Goal: Find specific page/section: Find specific page/section

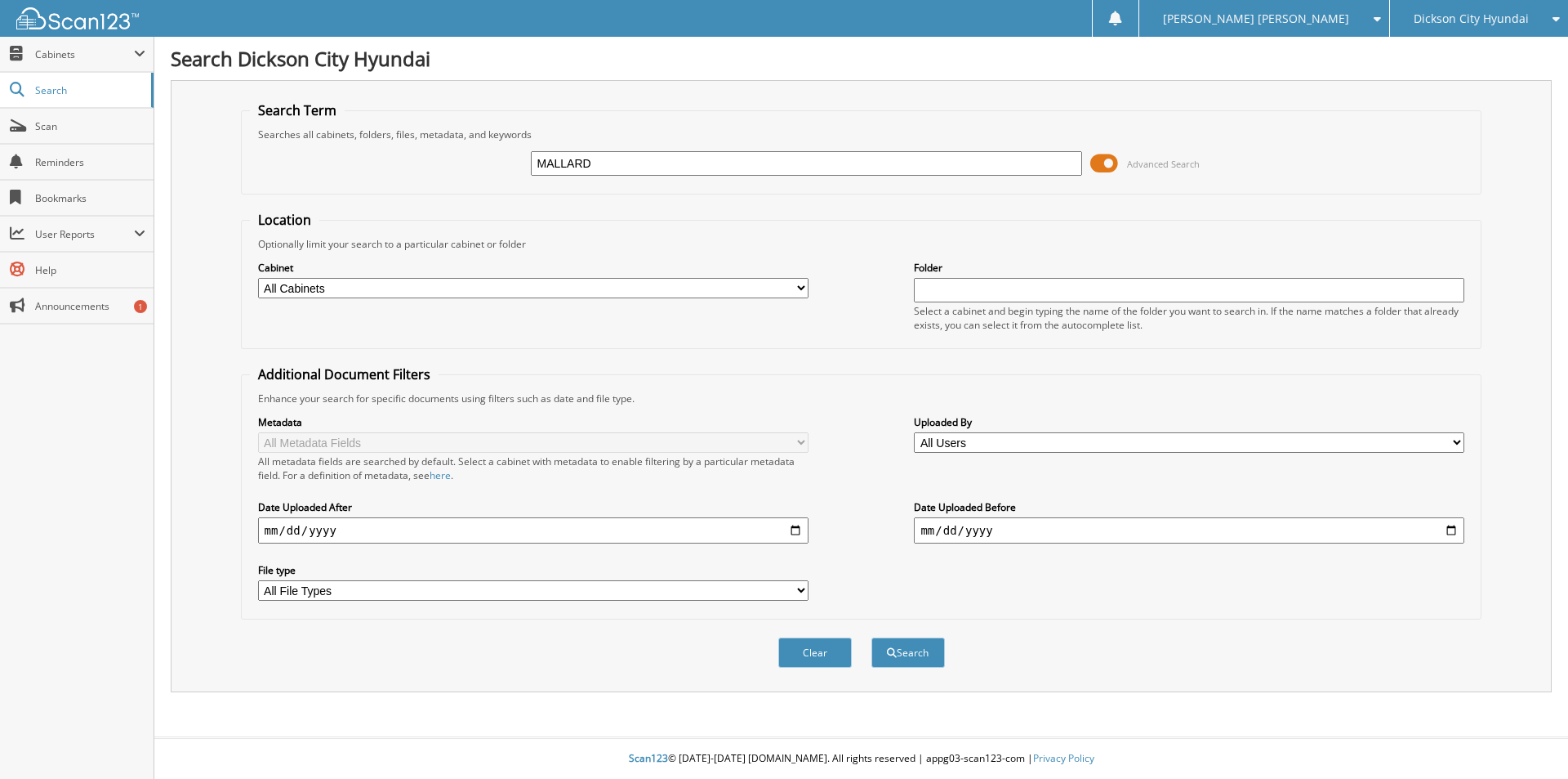
type input "MALLARD"
click at [872, 637] on button "Search" at bounding box center [908, 652] width 74 height 30
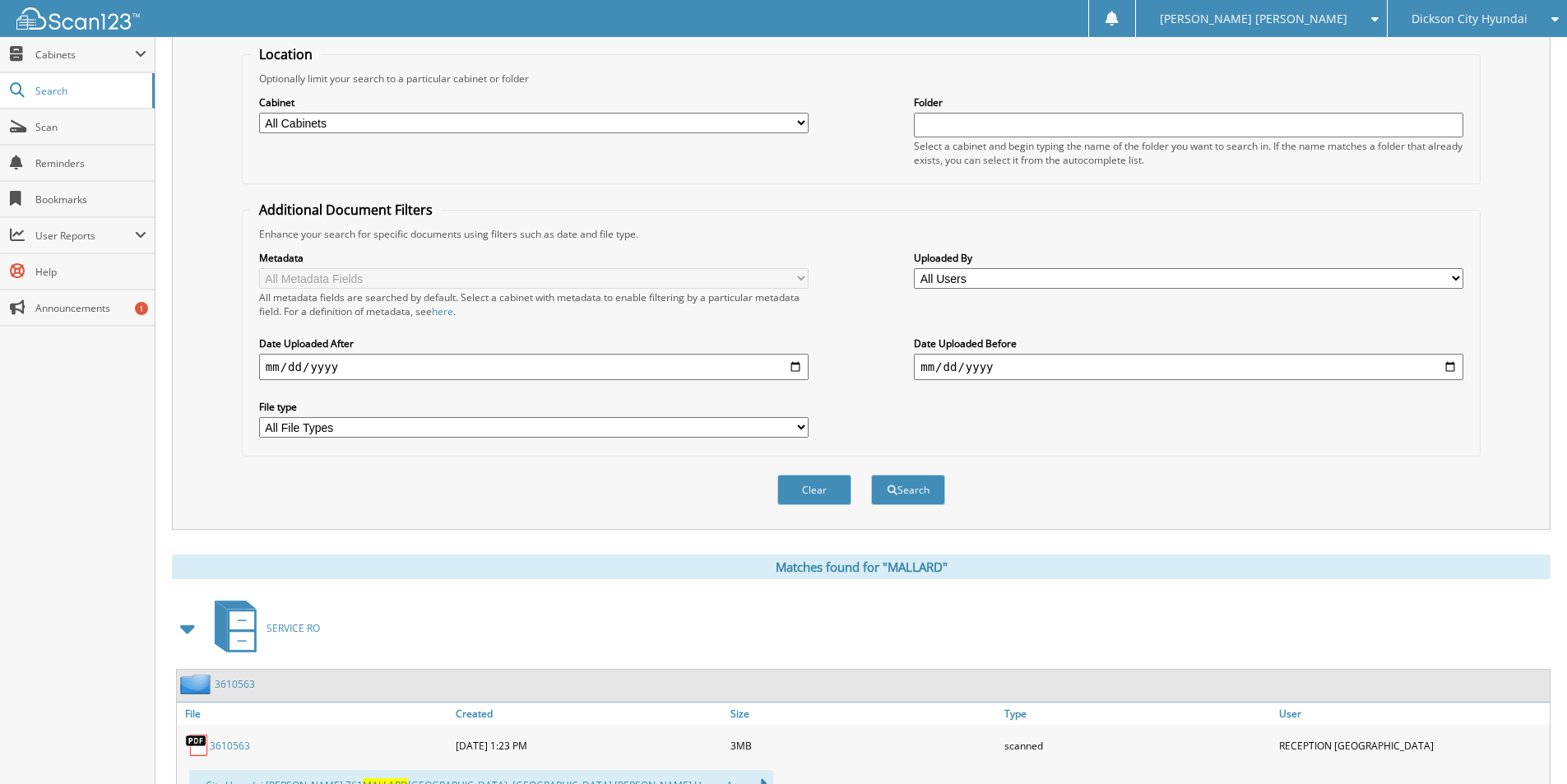
scroll to position [493, 0]
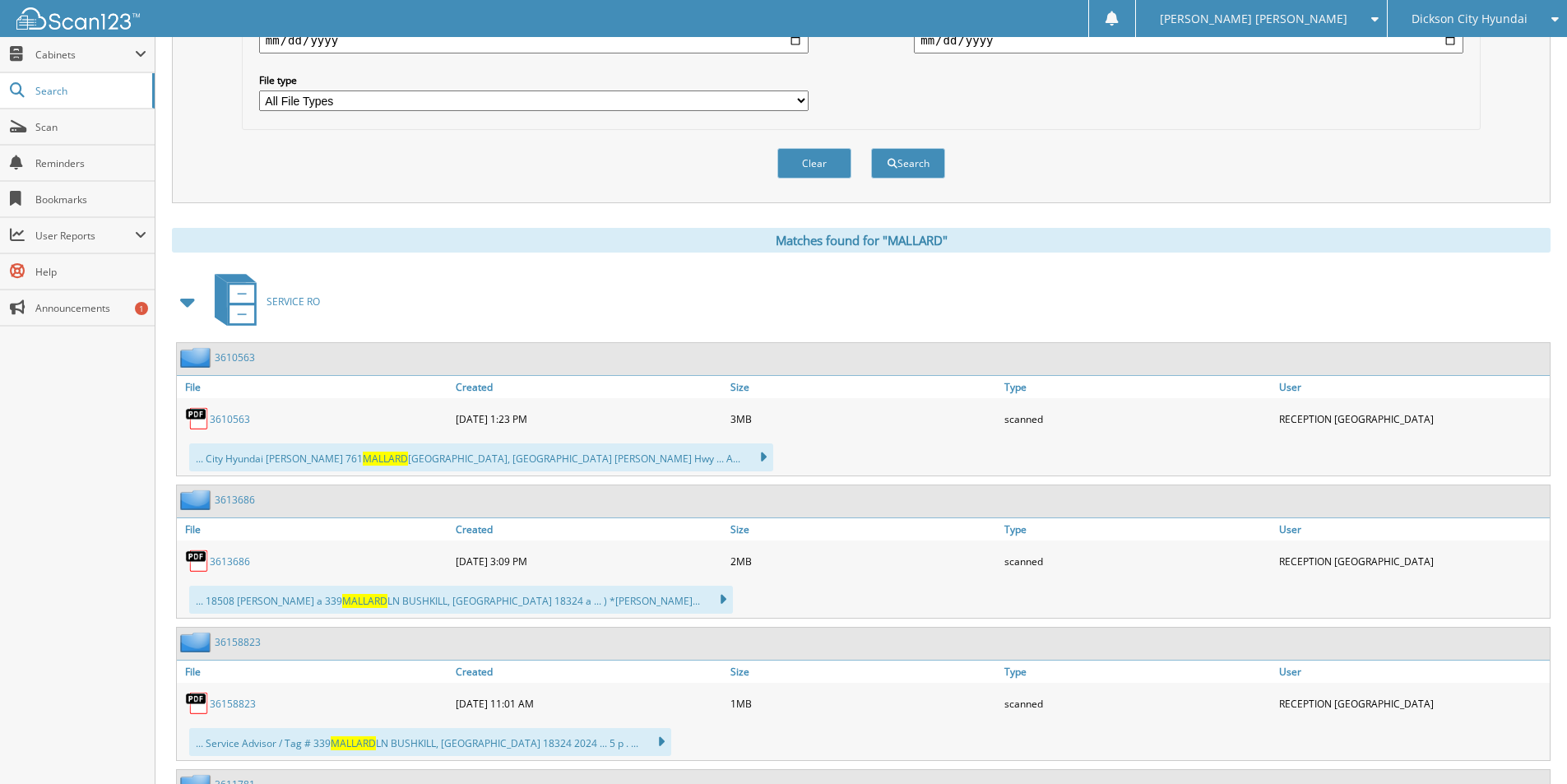
click at [220, 419] on link "3610563" at bounding box center [229, 419] width 40 height 14
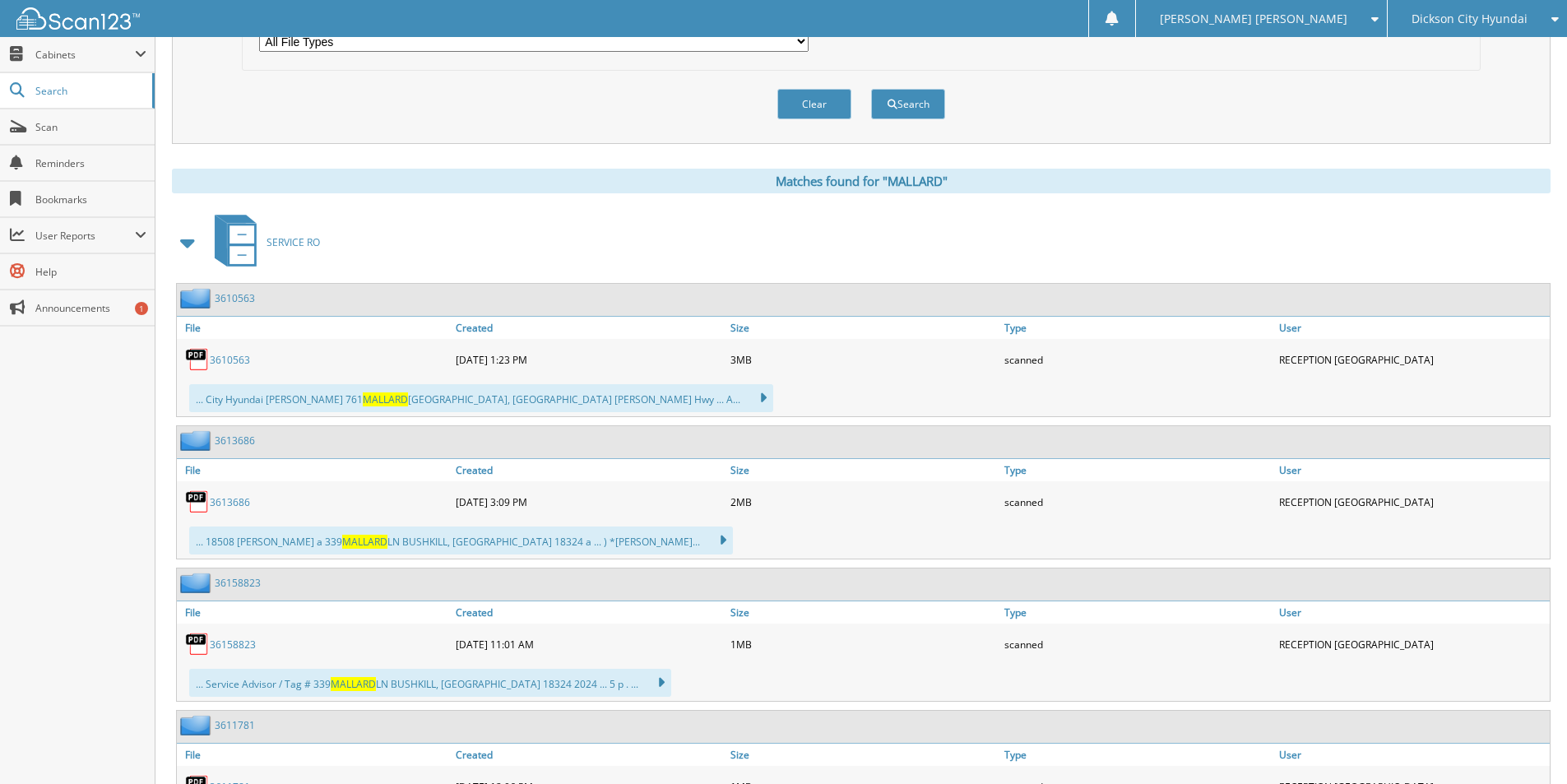
scroll to position [575, 0]
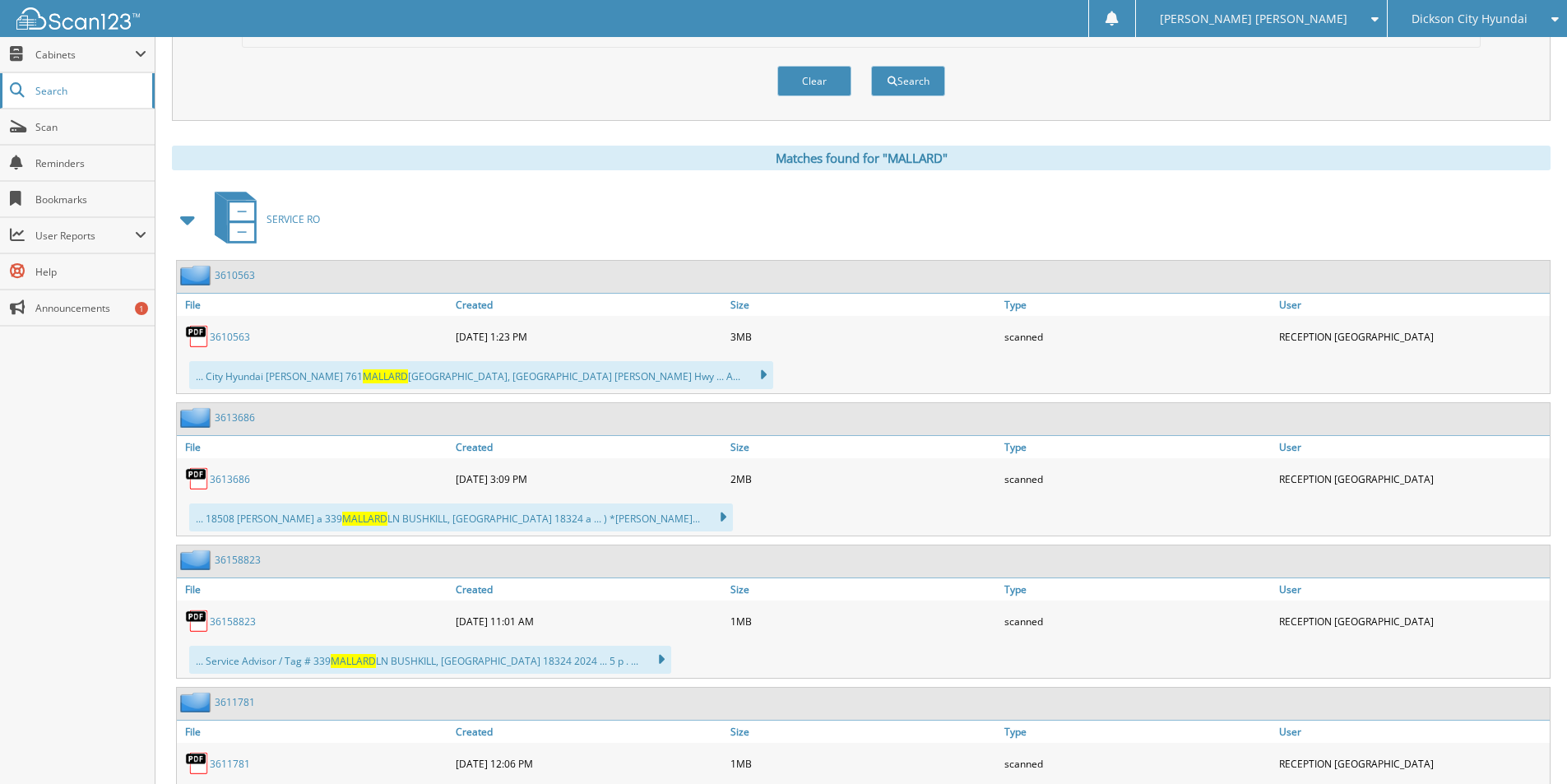
click at [70, 84] on span "Search" at bounding box center [90, 91] width 109 height 14
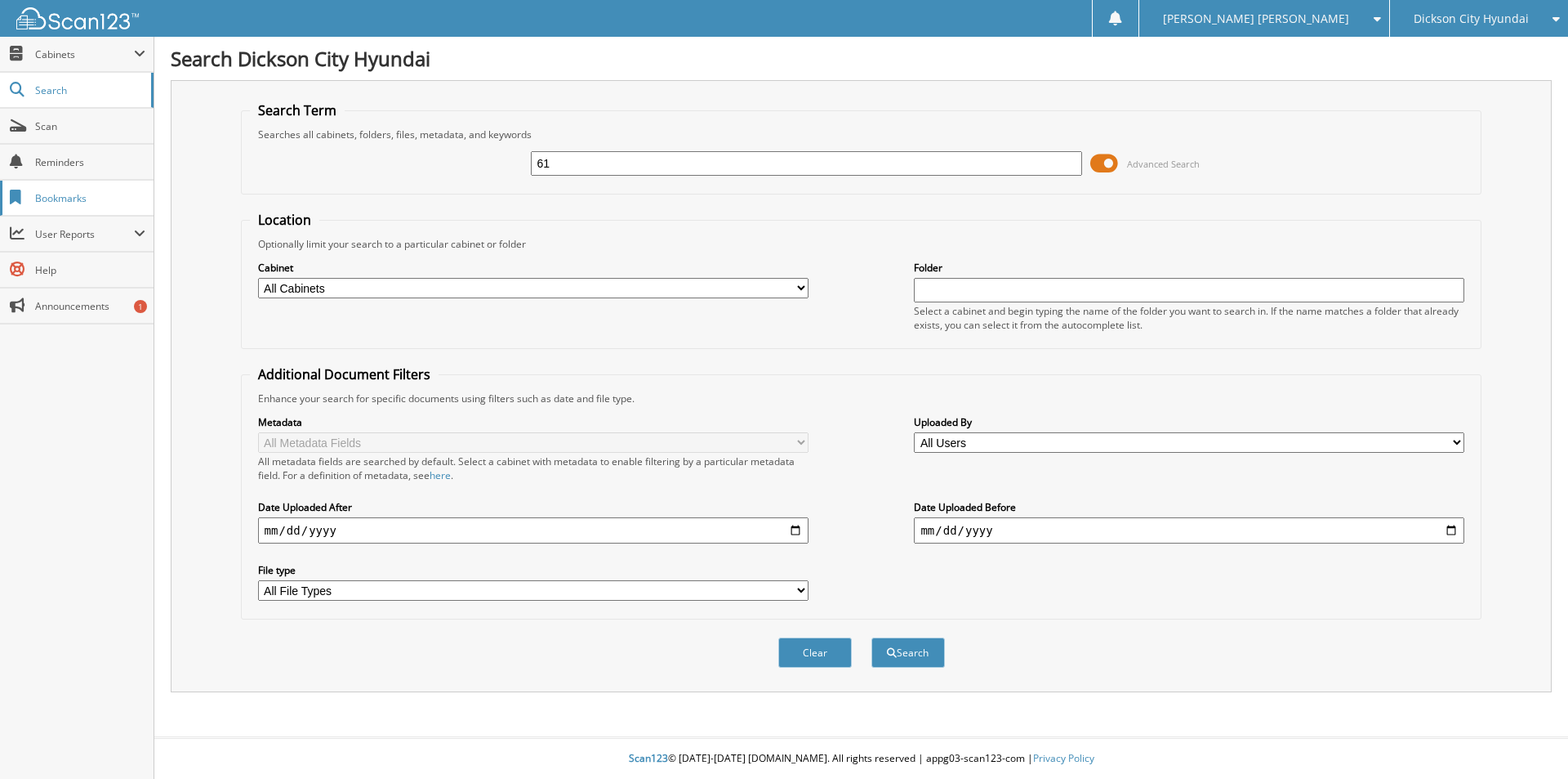
type input "6"
type input "MALLARD"
click at [872, 637] on button "Search" at bounding box center [908, 652] width 74 height 30
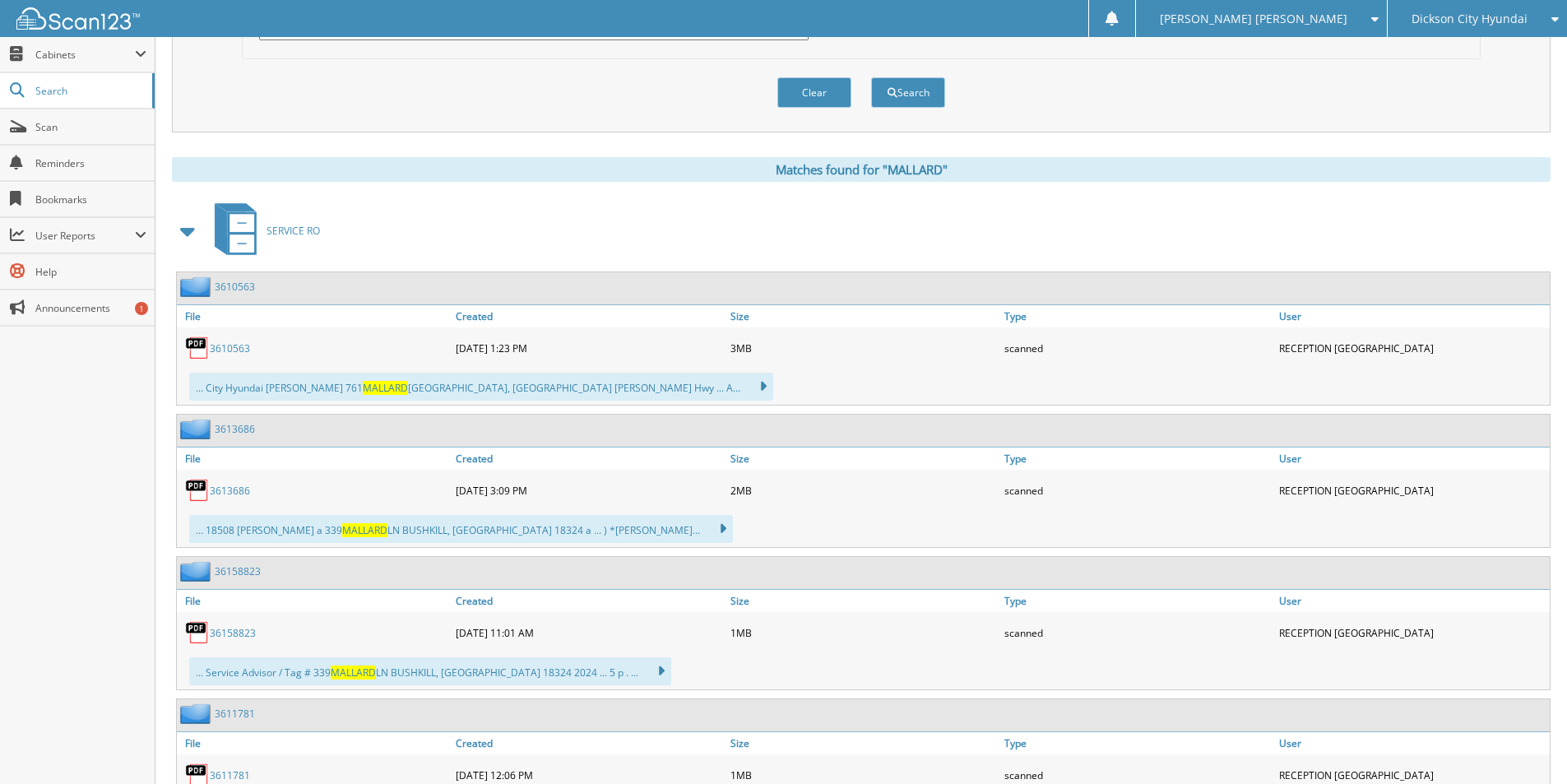
scroll to position [575, 0]
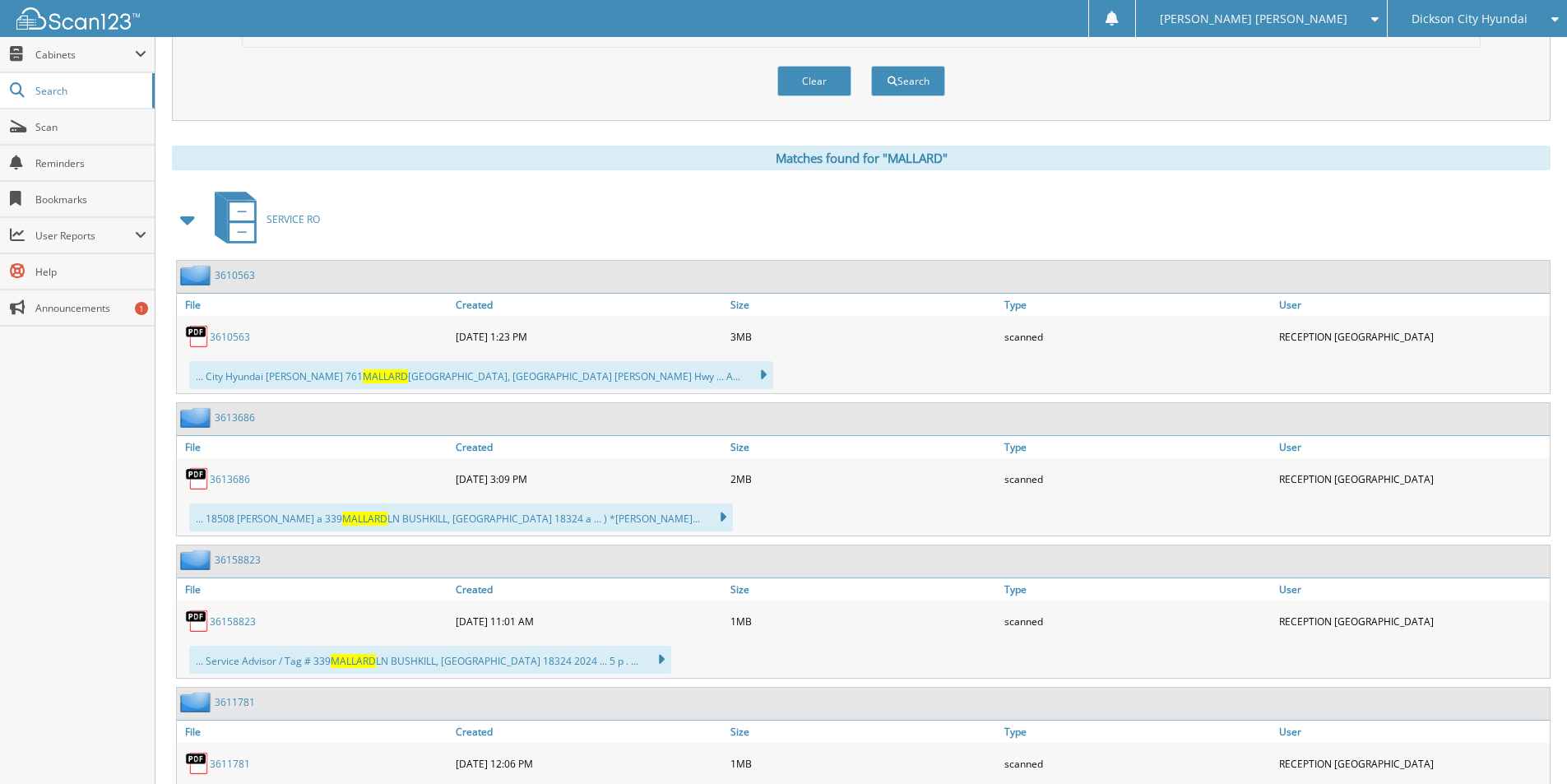
click at [224, 332] on link "3610563" at bounding box center [229, 337] width 40 height 14
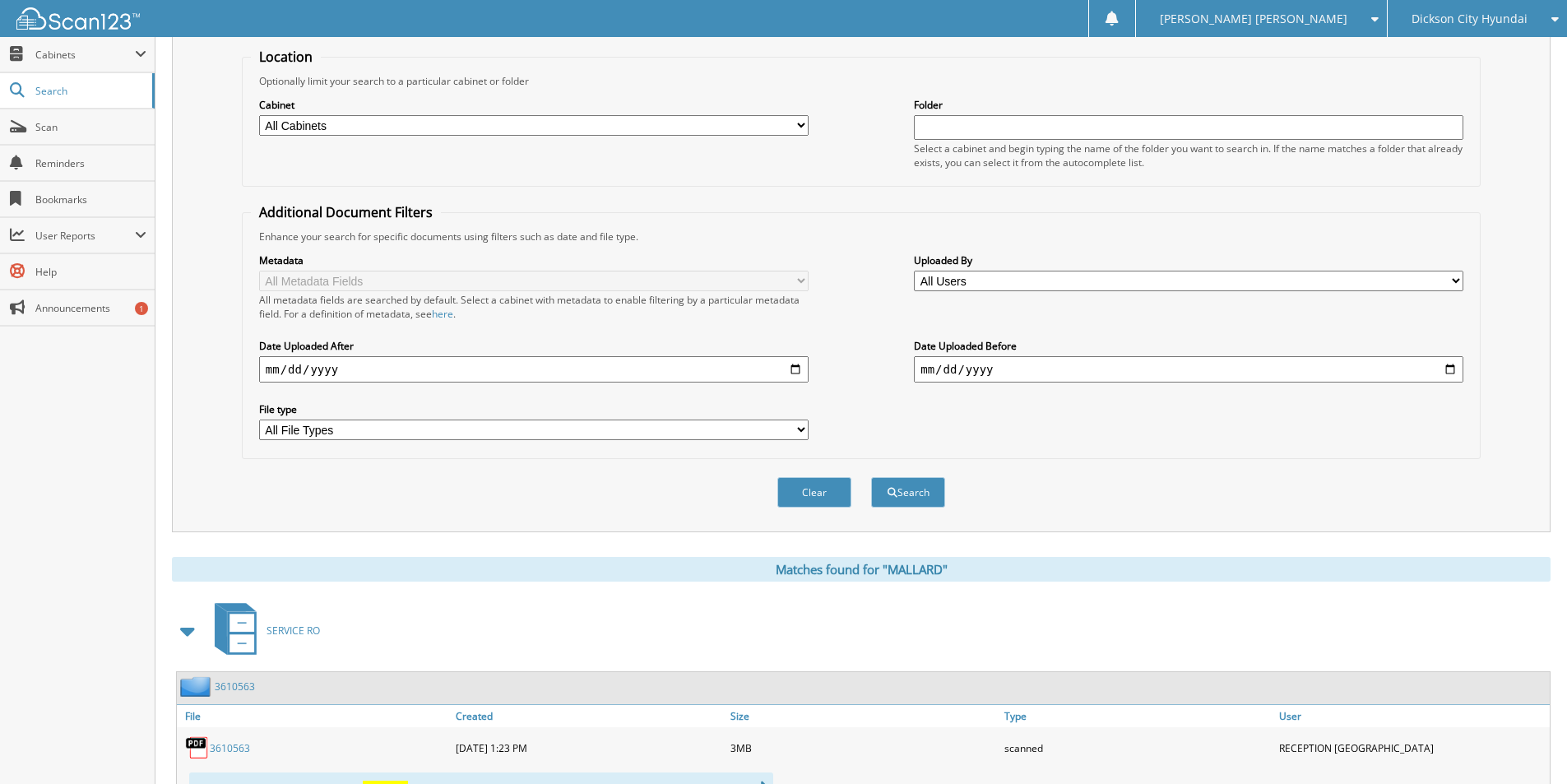
scroll to position [0, 0]
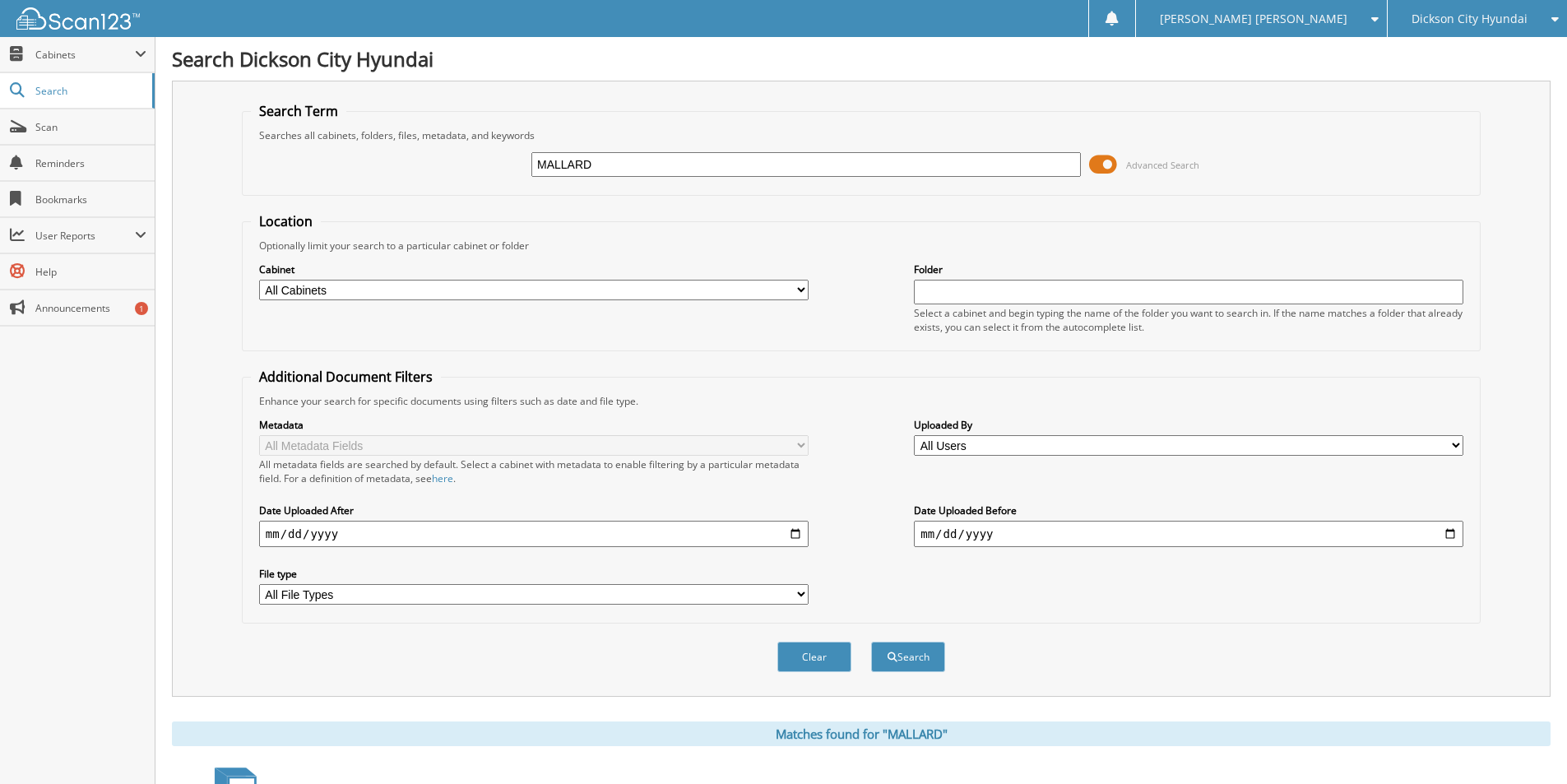
drag, startPoint x: 632, startPoint y: 160, endPoint x: 437, endPoint y: 163, distance: 195.0
click at [437, 163] on div "MALLARD Advanced Search" at bounding box center [861, 165] width 1221 height 45
